Goal: Go to known website: Access a specific website the user already knows

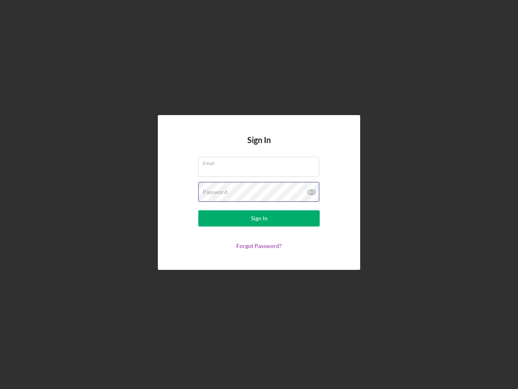
click at [259, 194] on div "Password" at bounding box center [258, 192] width 121 height 20
click at [312, 192] on icon at bounding box center [312, 192] width 20 height 20
